Goal: Register for event/course

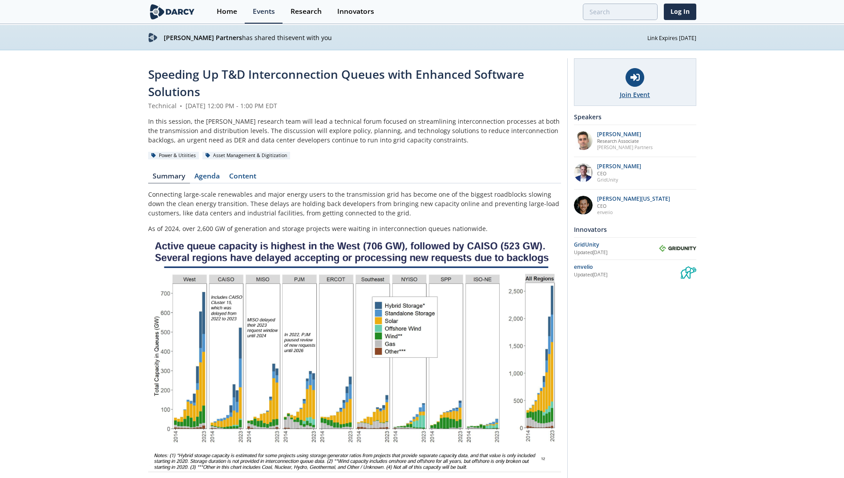
click at [638, 83] on div at bounding box center [635, 77] width 19 height 19
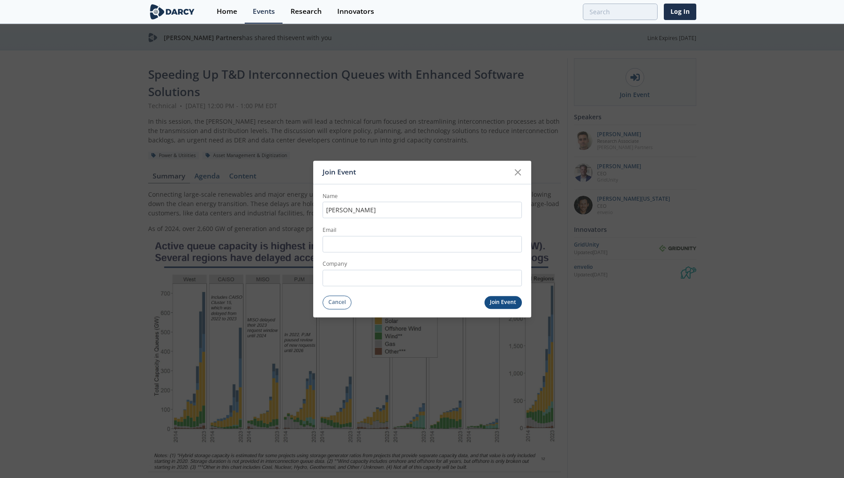
type input "[PERSON_NAME]"
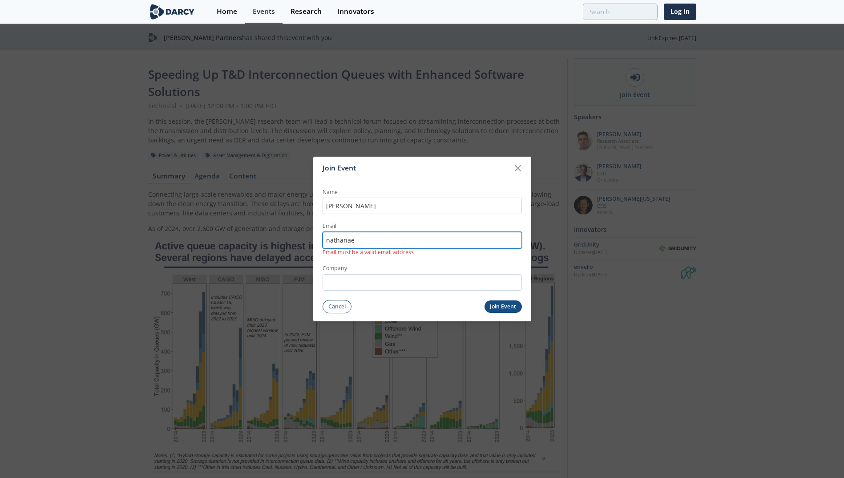
type input "[PERSON_NAME][EMAIL_ADDRESS][PERSON_NAME][DOMAIN_NAME]"
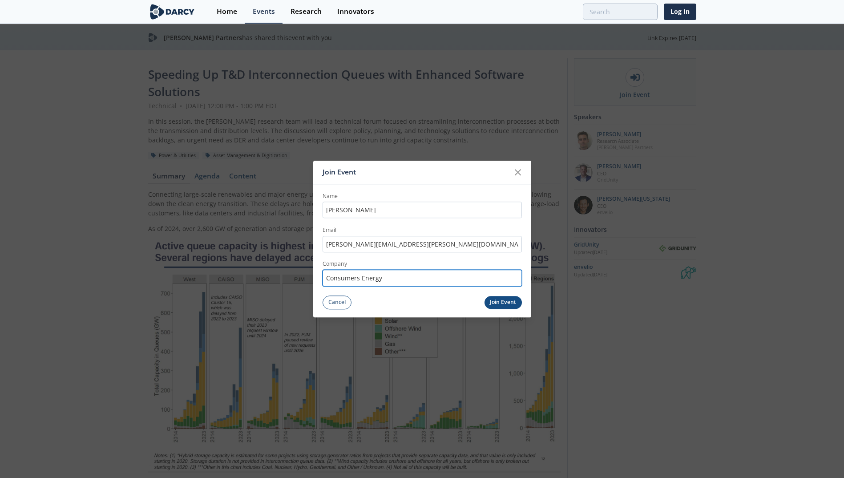
type input "Consumers Energy"
click at [526, 310] on div "Join Event Name [PERSON_NAME] Email [PERSON_NAME][EMAIL_ADDRESS][PERSON_NAME][D…" at bounding box center [422, 239] width 218 height 157
click at [502, 305] on button "Join Event" at bounding box center [503, 302] width 37 height 13
